Goal: Transaction & Acquisition: Purchase product/service

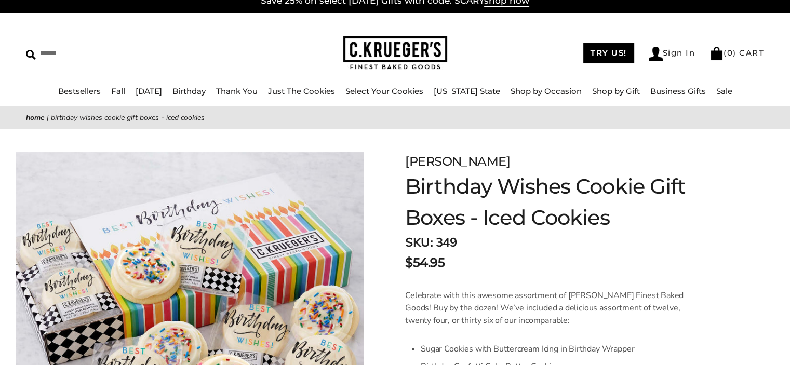
scroll to position [10, 0]
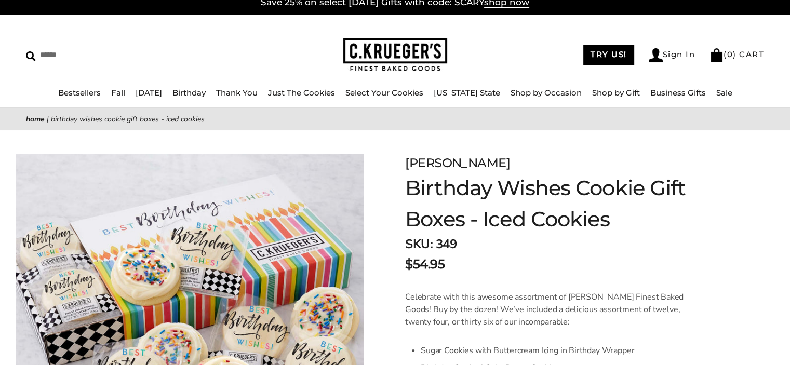
click at [548, 97] on link "Shop by Occasion" at bounding box center [545, 93] width 71 height 10
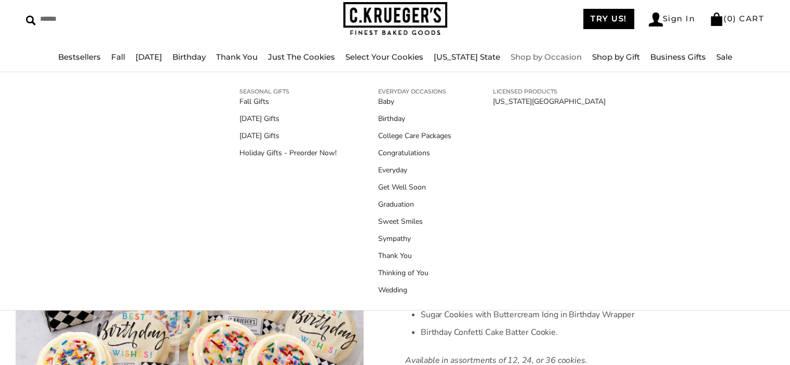
scroll to position [47, 0]
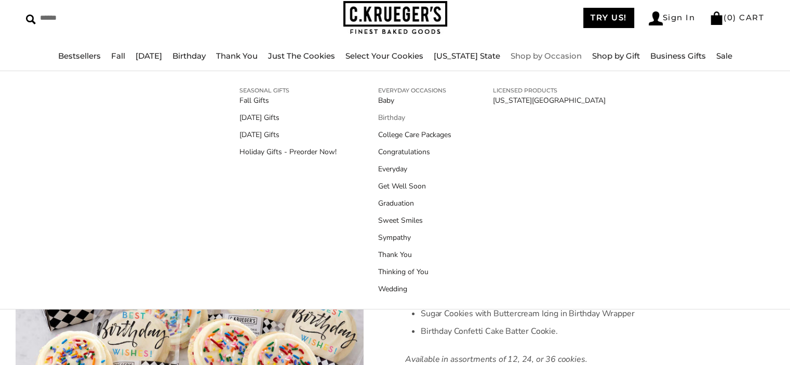
click at [395, 118] on link "Birthday" at bounding box center [414, 117] width 73 height 11
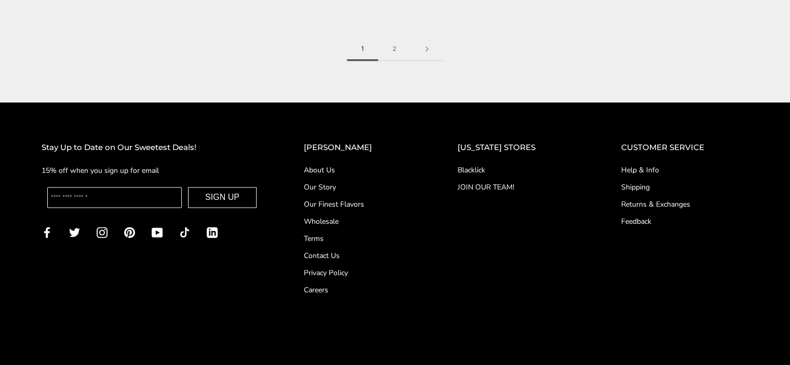
scroll to position [1704, 0]
